Goal: Information Seeking & Learning: Learn about a topic

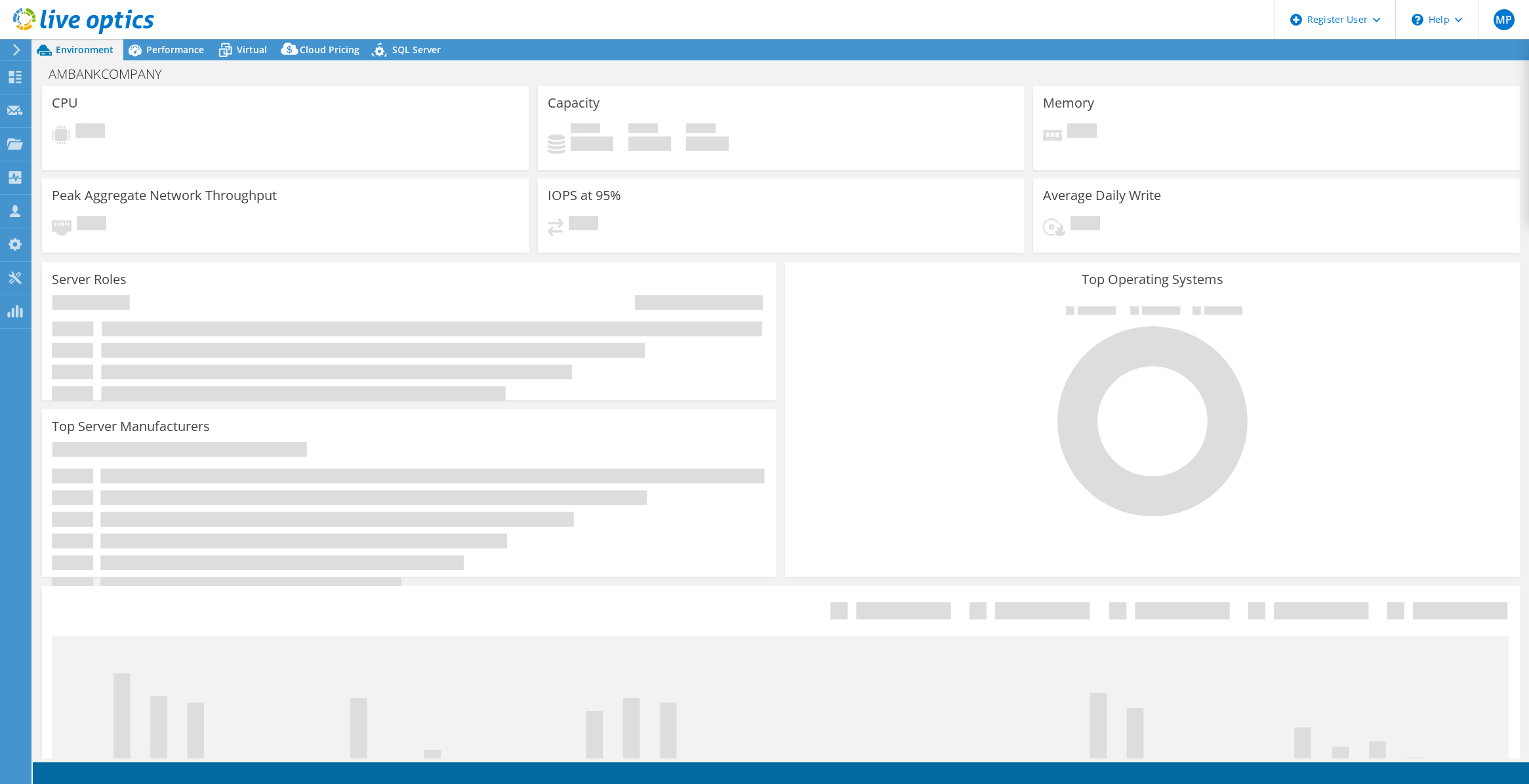
select select "USD"
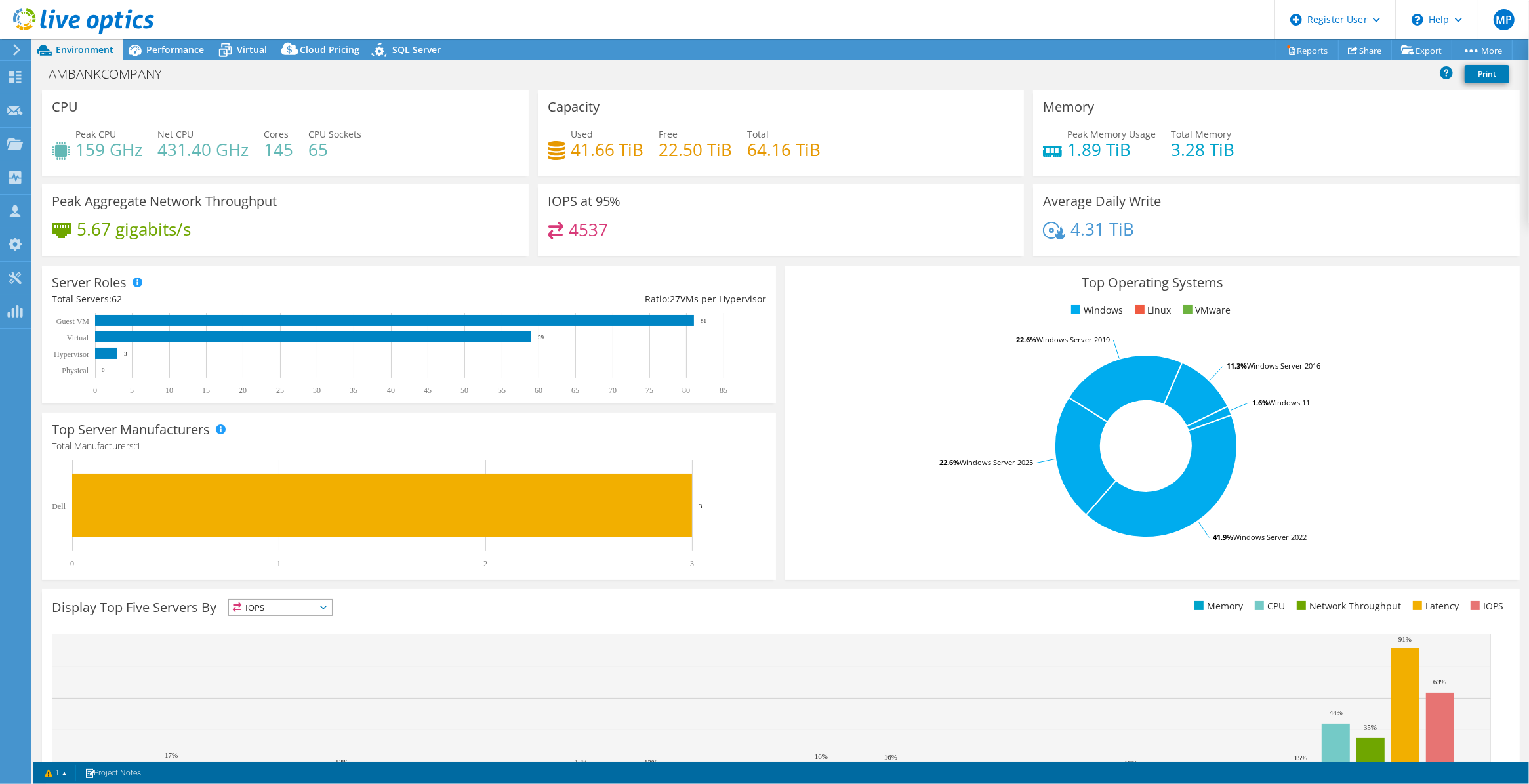
click at [136, 30] on icon at bounding box center [83, 22] width 141 height 27
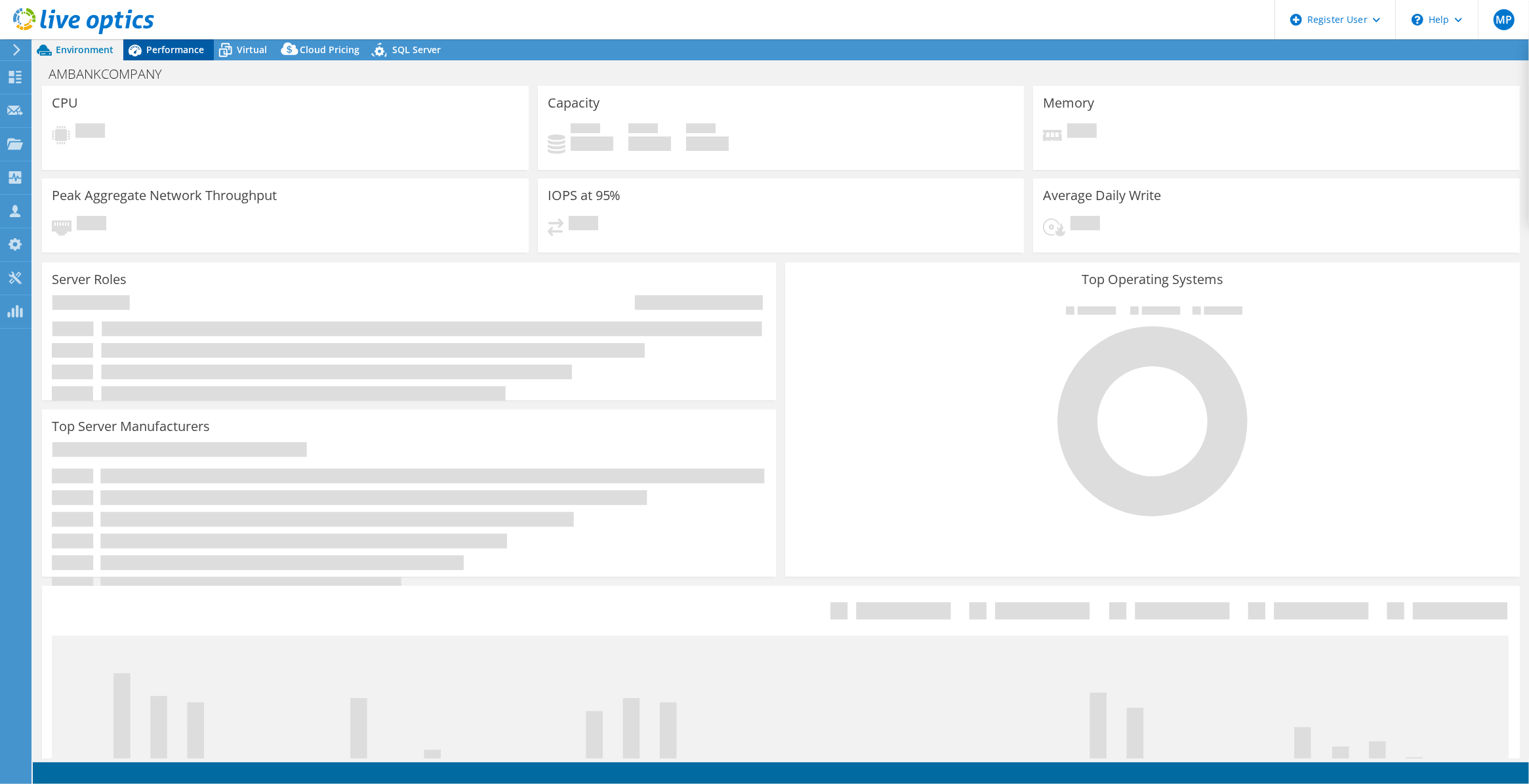
select select "USD"
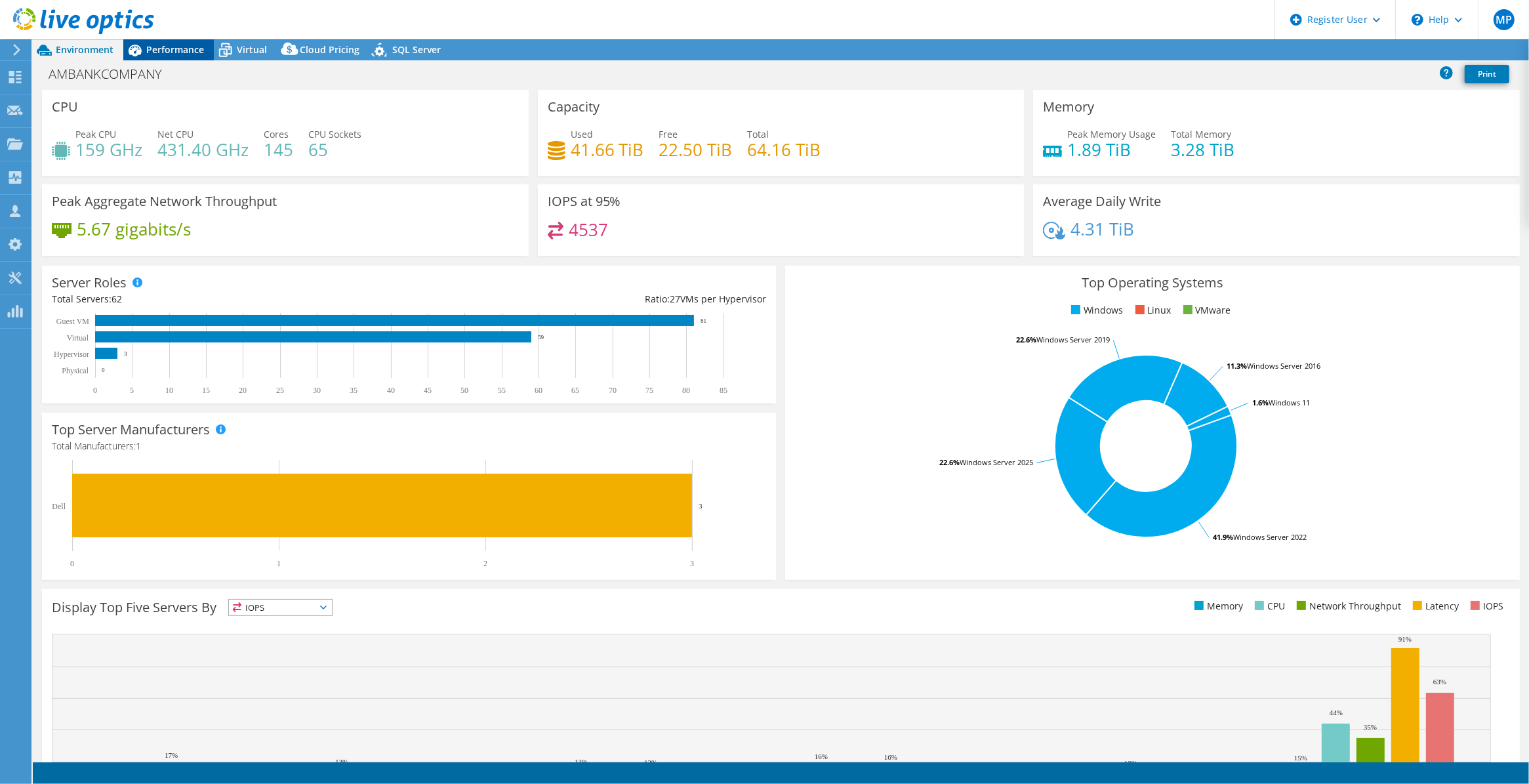
click at [191, 50] on span "Performance" at bounding box center [175, 49] width 57 height 13
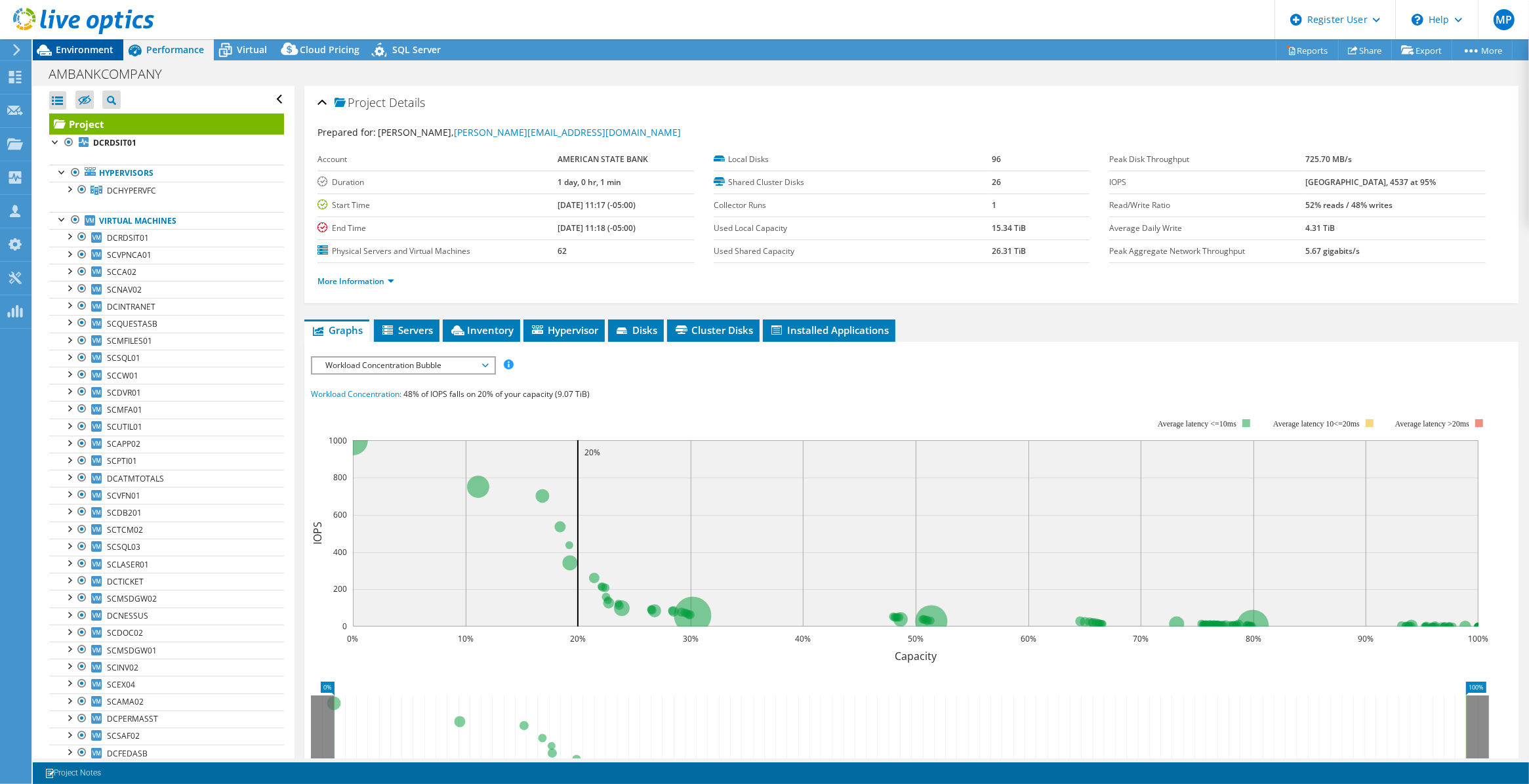
click at [85, 49] on span "Environment" at bounding box center [85, 49] width 57 height 13
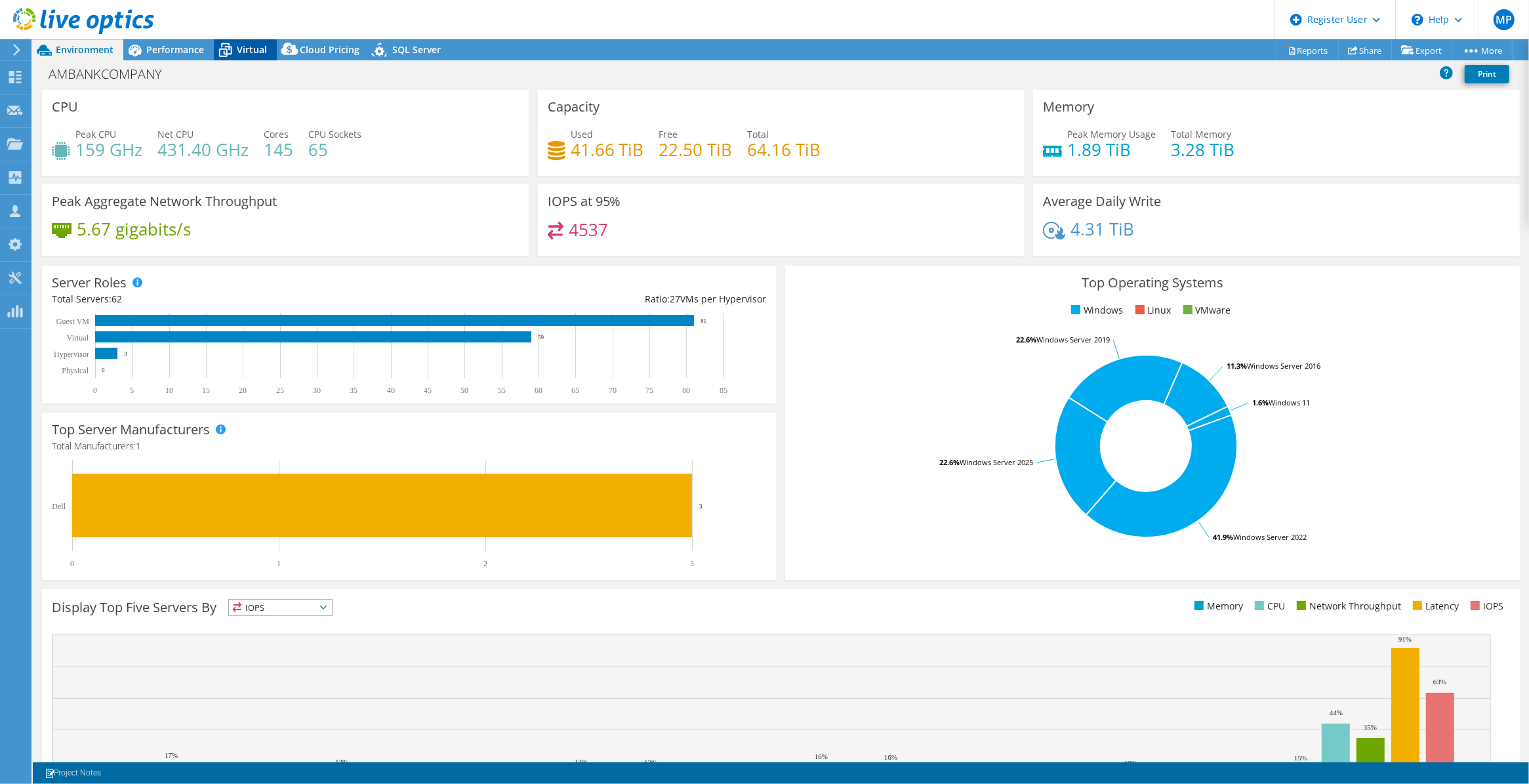
click at [267, 49] on div "Virtual" at bounding box center [245, 49] width 63 height 21
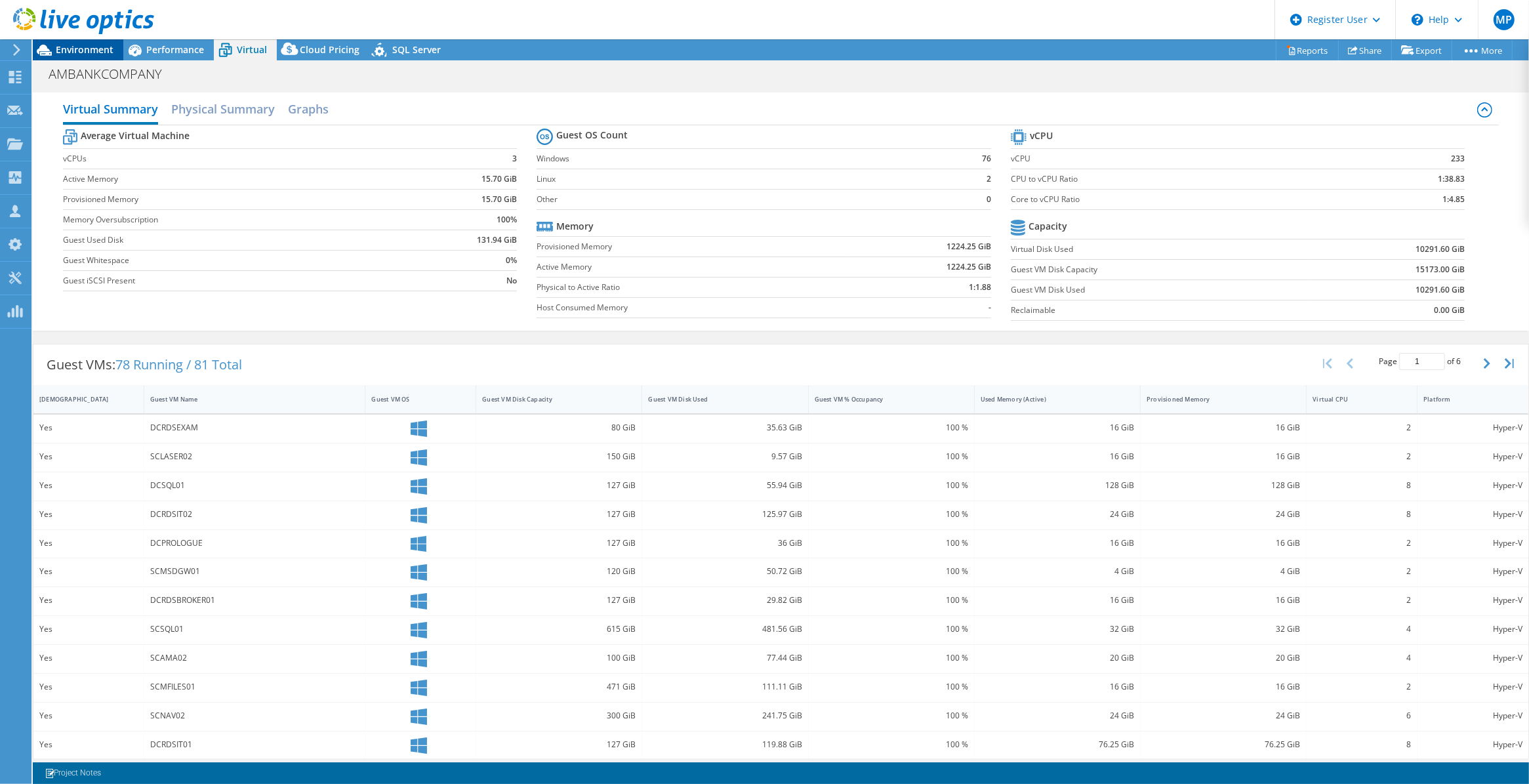
click at [80, 53] on span "Environment" at bounding box center [85, 49] width 57 height 13
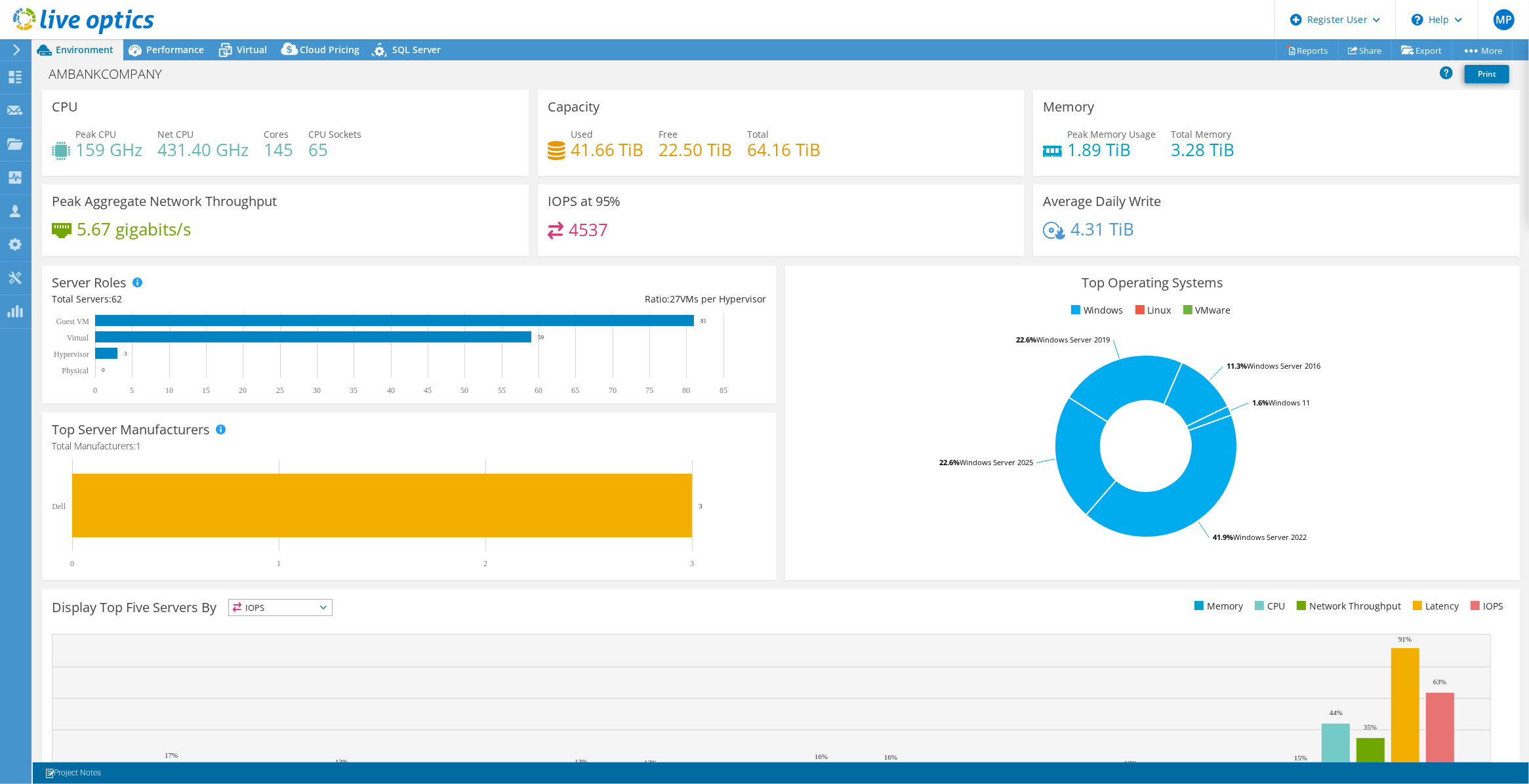
click at [1016, 263] on div "Top Operating Systems Windows Linux VMware 41.9% Windows Server 2022 22.6% Wind…" at bounding box center [1152, 422] width 743 height 323
click at [250, 53] on span "Virtual" at bounding box center [252, 49] width 30 height 13
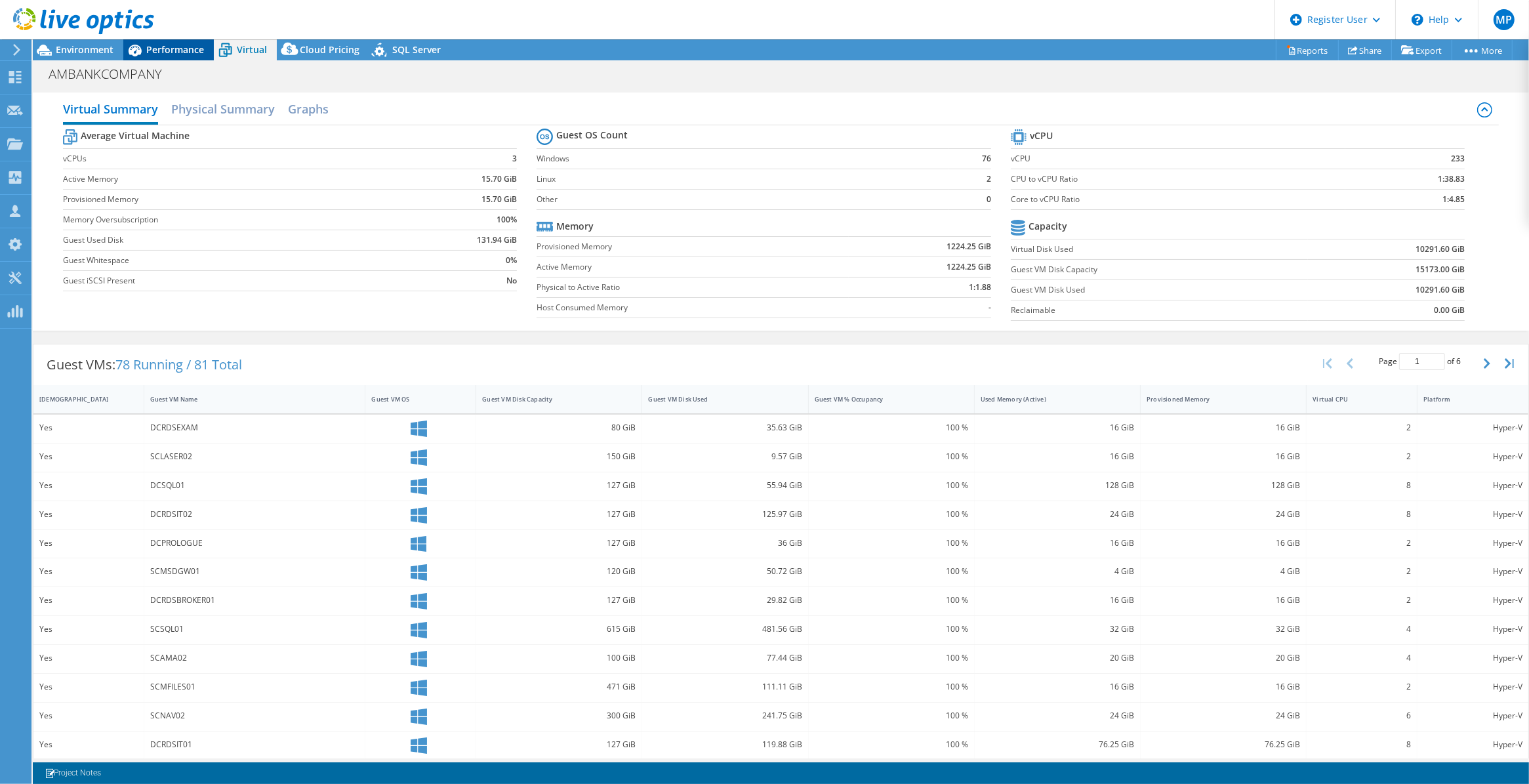
click at [182, 46] on span "Performance" at bounding box center [175, 49] width 57 height 13
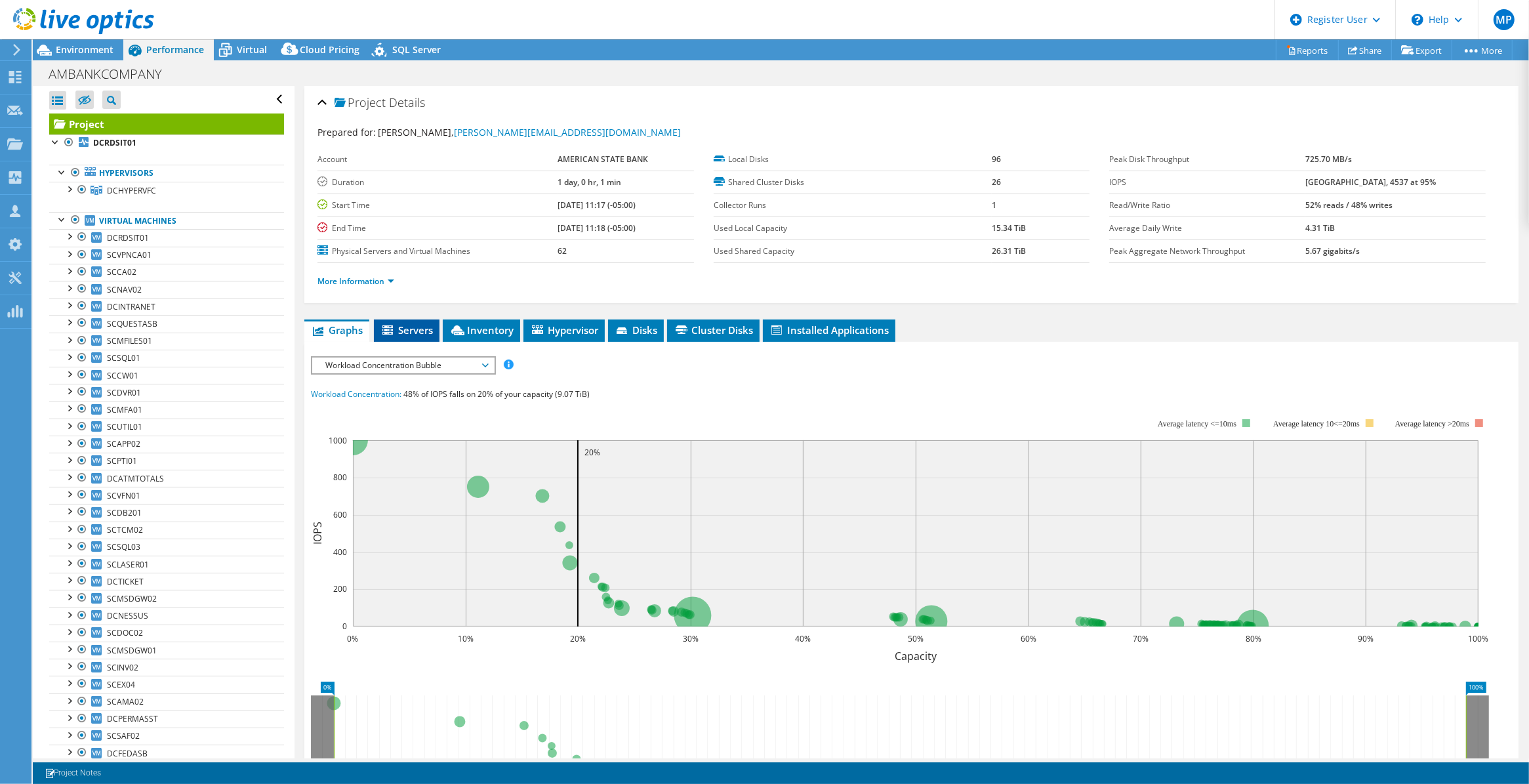
click at [410, 325] on span "Servers" at bounding box center [406, 330] width 53 height 13
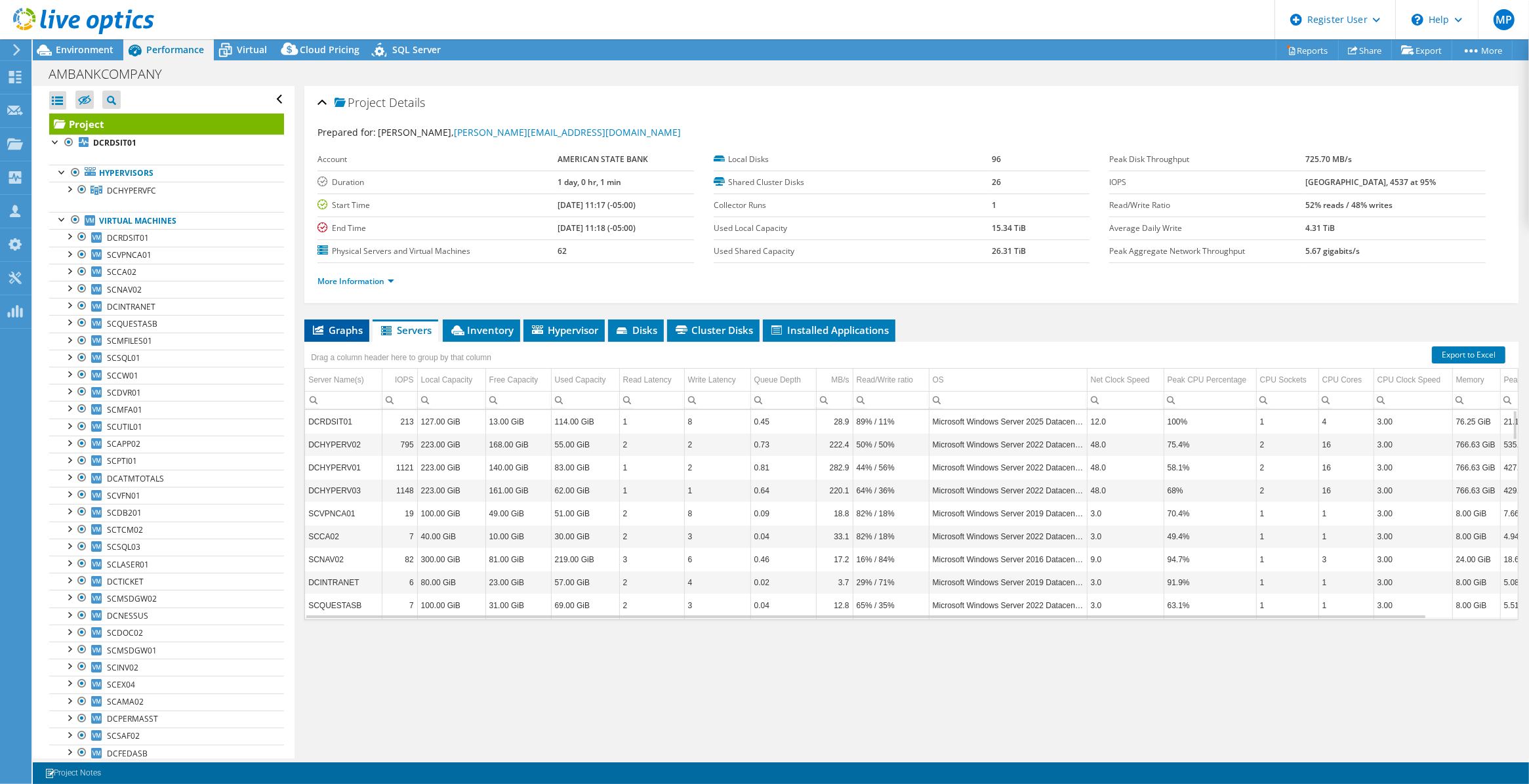
click at [339, 331] on span "Graphs" at bounding box center [336, 330] width 52 height 13
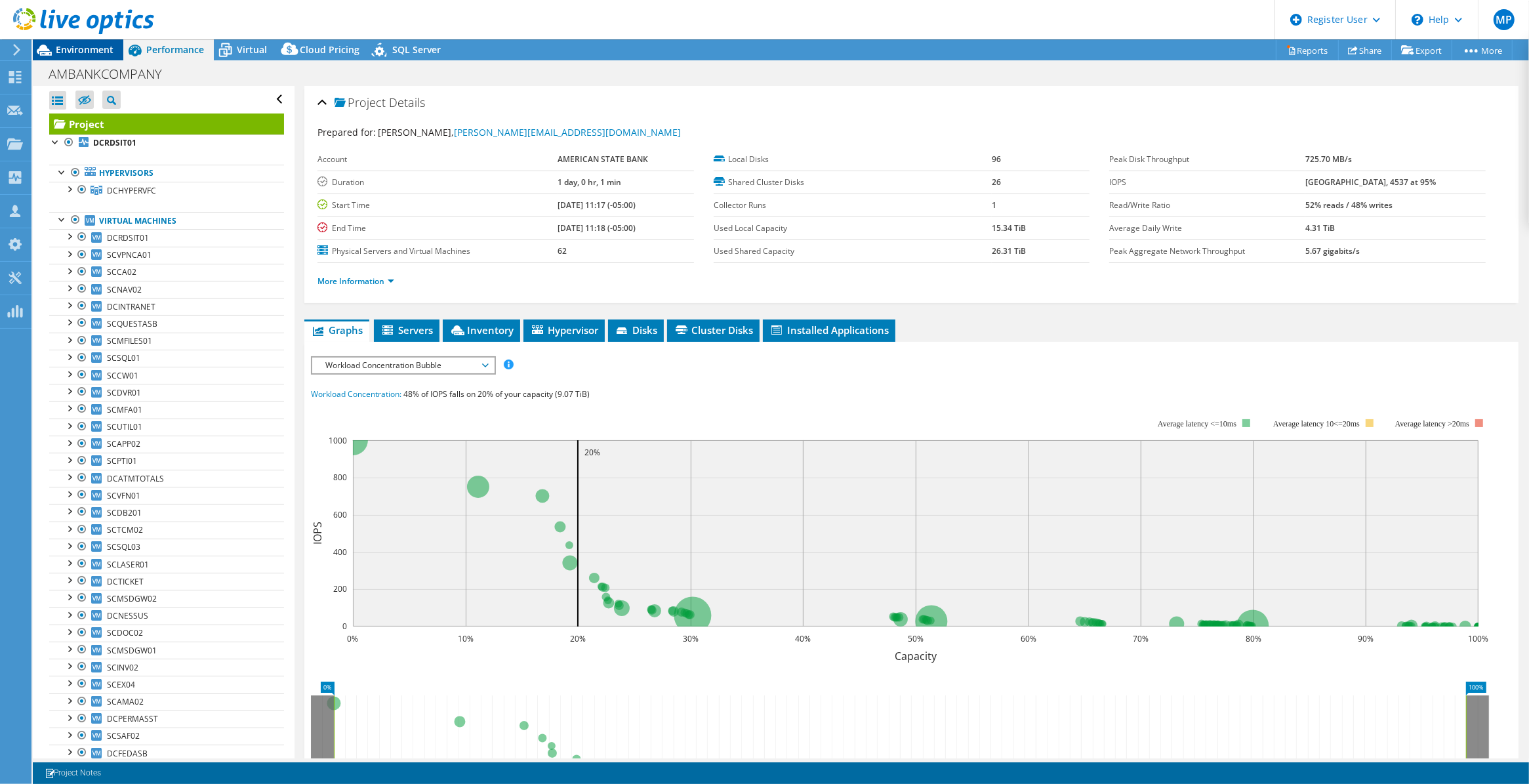
click at [68, 49] on span "Environment" at bounding box center [85, 49] width 57 height 13
